Goal: Transaction & Acquisition: Subscribe to service/newsletter

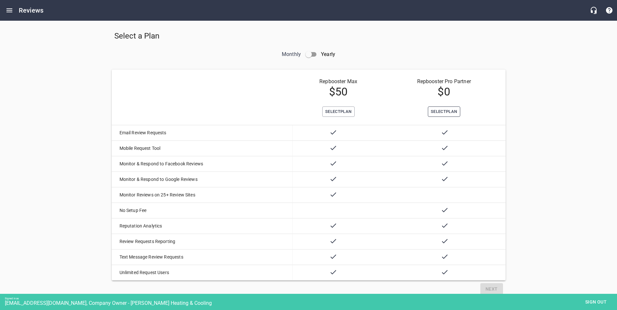
click at [437, 110] on span "Select Plan" at bounding box center [443, 111] width 27 height 7
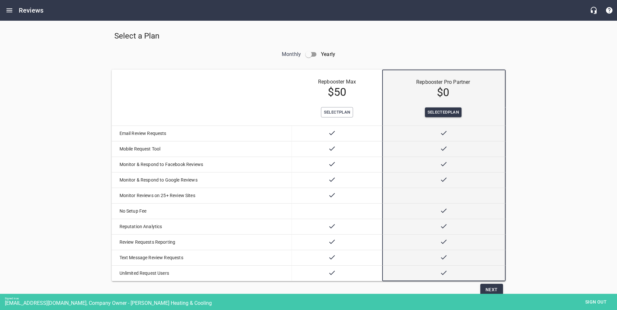
scroll to position [27, 0]
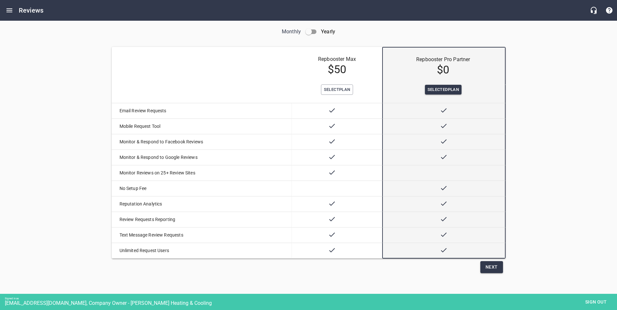
click at [494, 268] on span "Next" at bounding box center [491, 267] width 12 height 8
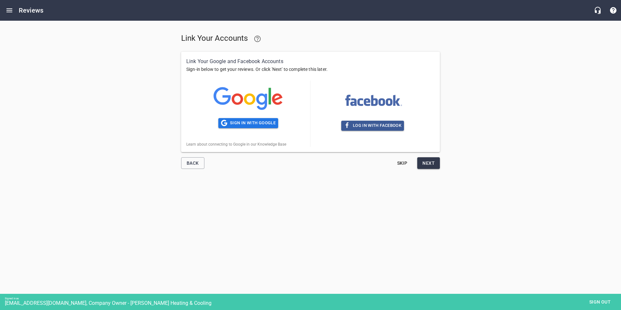
click at [601, 303] on span "Sign out" at bounding box center [600, 302] width 27 height 8
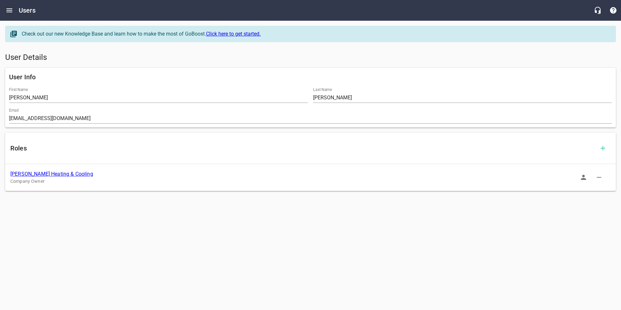
click at [69, 174] on link "[PERSON_NAME] Heating & Cooling" at bounding box center [51, 174] width 83 height 6
